Goal: Information Seeking & Learning: Learn about a topic

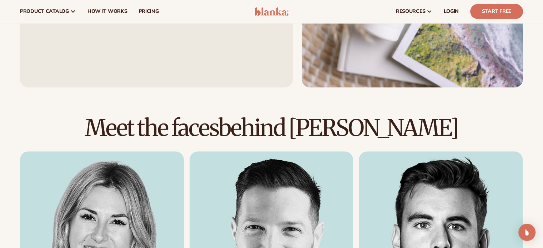
scroll to position [643, 0]
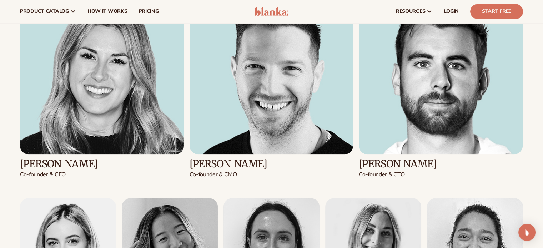
scroll to position [786, 0]
